Goal: Transaction & Acquisition: Subscribe to service/newsletter

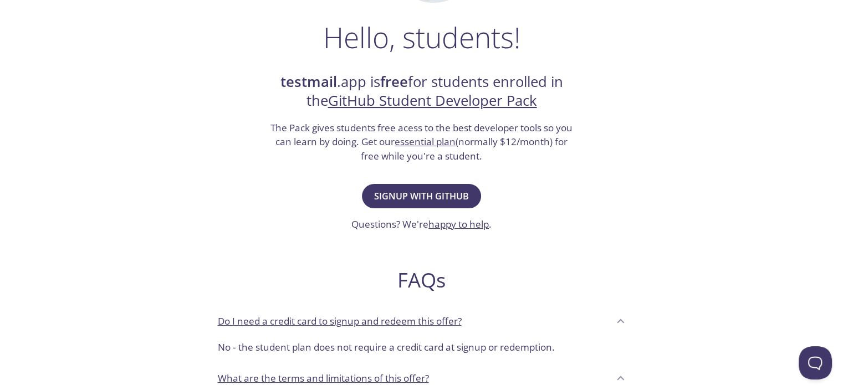
scroll to position [171, 0]
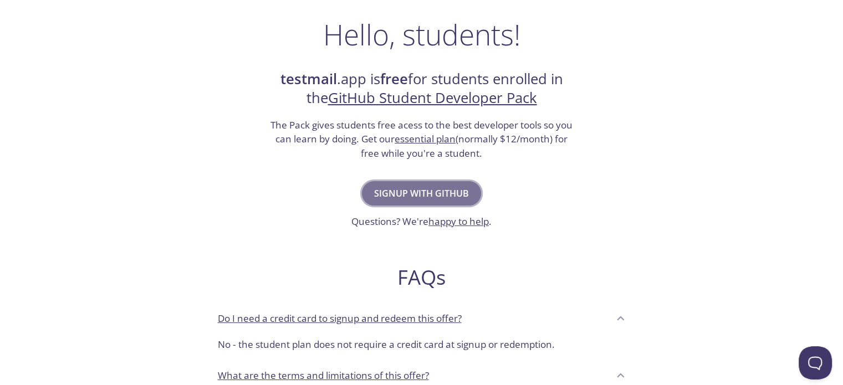
click at [374, 198] on span "Signup with GitHub" at bounding box center [421, 194] width 95 height 16
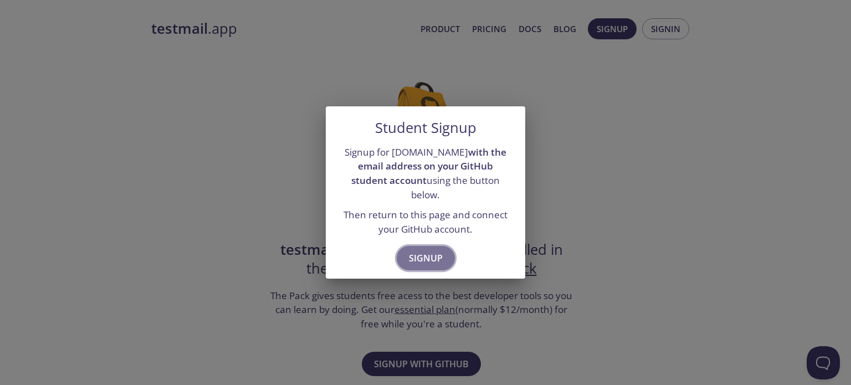
click at [428, 251] on span "Signup" at bounding box center [426, 259] width 34 height 16
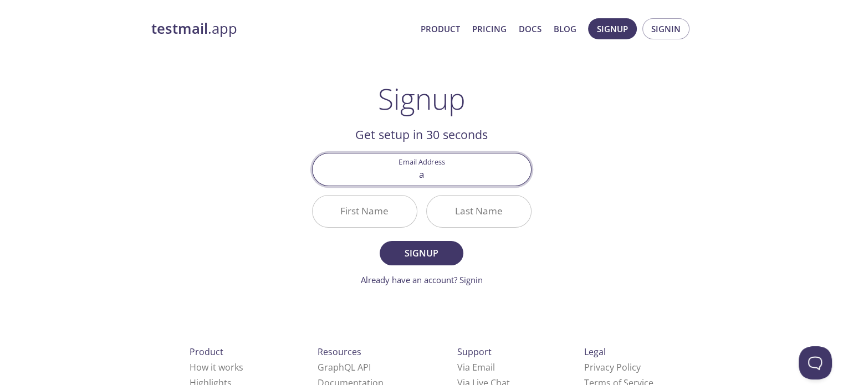
type input "[EMAIL_ADDRESS][DOMAIN_NAME]"
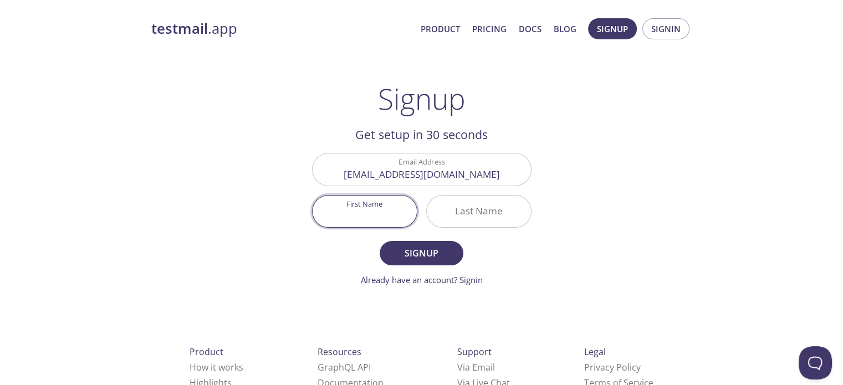
click at [383, 215] on input "First Name" at bounding box center [365, 212] width 104 height 32
type input "[PERSON_NAME]"
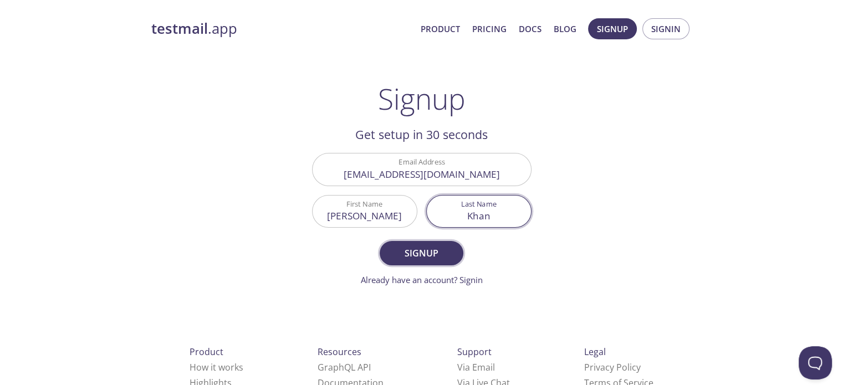
type input "Khan"
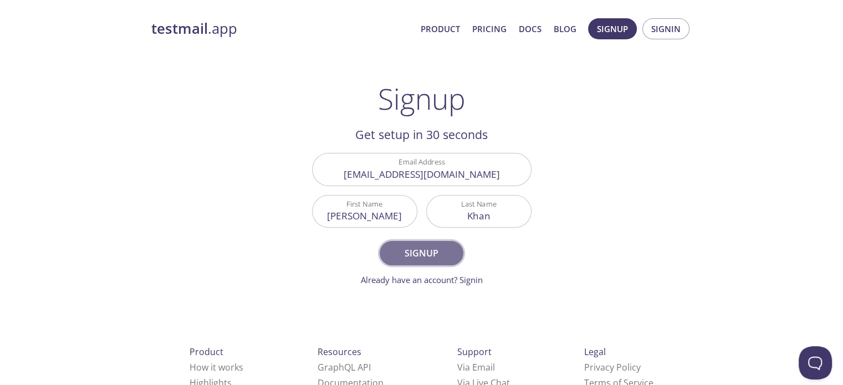
click at [427, 251] on span "Signup" at bounding box center [421, 254] width 59 height 16
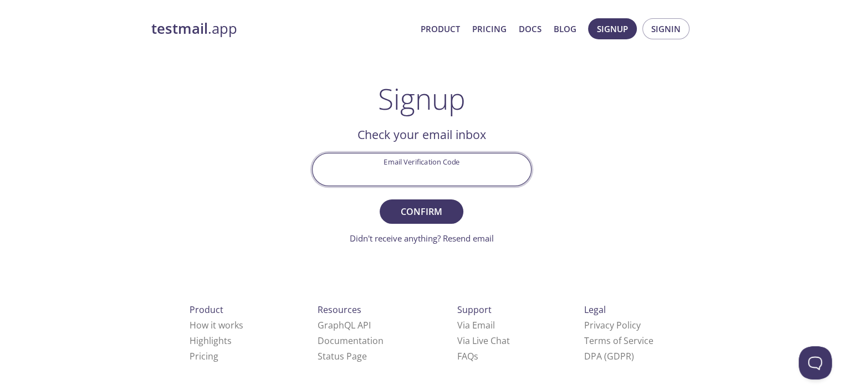
click at [357, 161] on input "Email Verification Code" at bounding box center [422, 170] width 218 height 32
paste input "EAV1F2Y"
type input "EAV1F2Y"
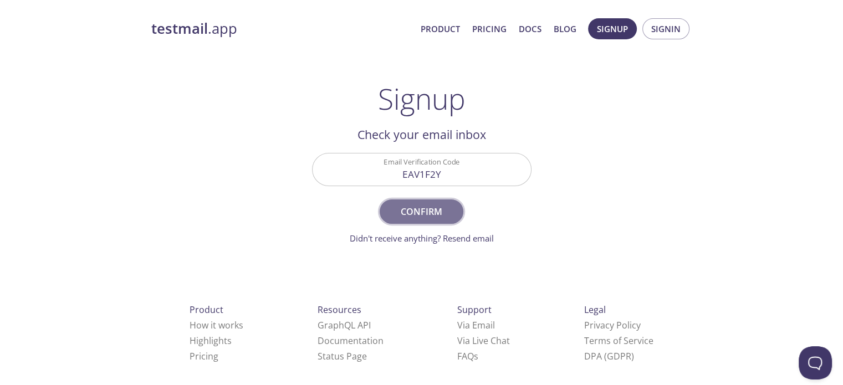
click at [420, 204] on span "Confirm" at bounding box center [421, 212] width 59 height 16
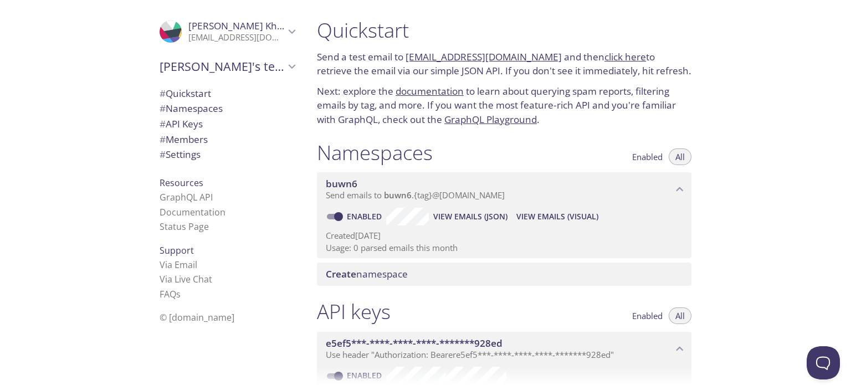
click at [503, 55] on link "buwn6.test@inbox.testmail.app" at bounding box center [484, 56] width 156 height 13
click at [606, 57] on link "click here" at bounding box center [626, 56] width 42 height 13
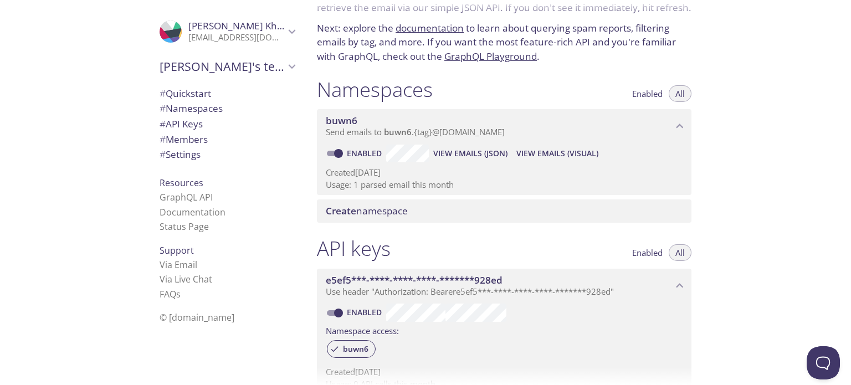
scroll to position [64, 0]
click at [505, 59] on link "GraphQL Playground" at bounding box center [491, 55] width 93 height 13
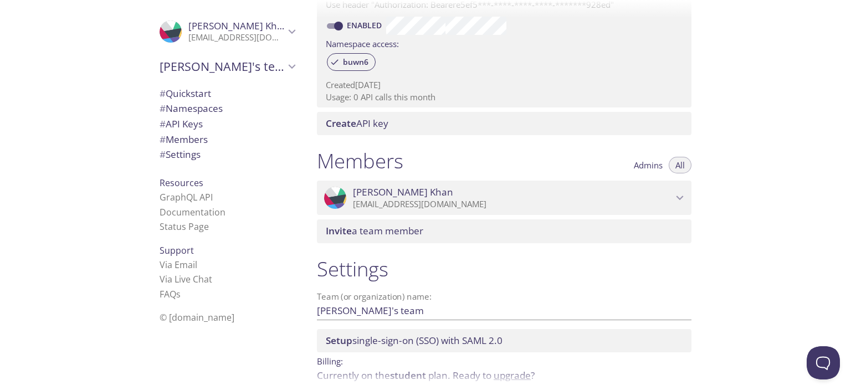
scroll to position [403, 0]
